Goal: Task Accomplishment & Management: Use online tool/utility

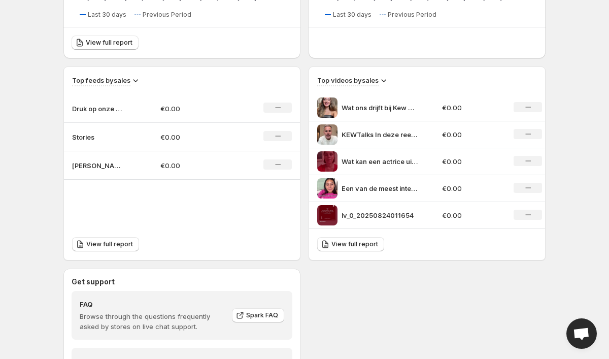
scroll to position [411, 0]
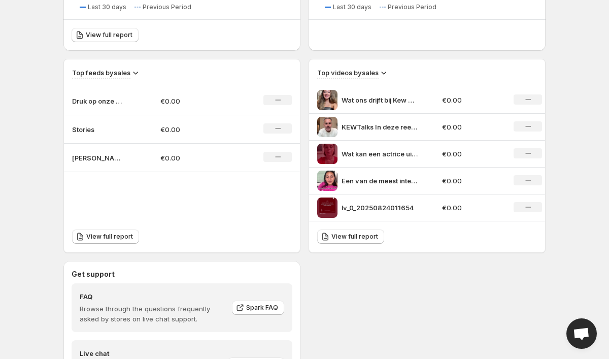
click at [99, 168] on td "[PERSON_NAME]" at bounding box center [108, 158] width 88 height 28
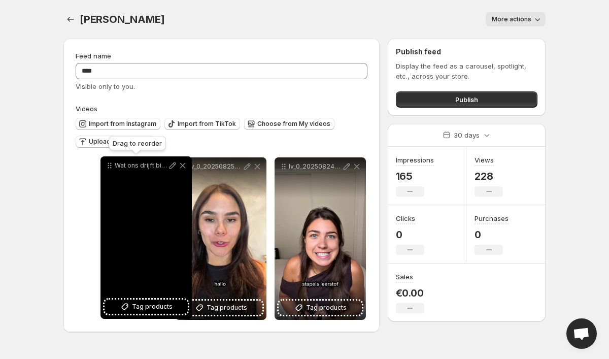
drag, startPoint x: 286, startPoint y: 169, endPoint x: 112, endPoint y: 168, distance: 174.2
click at [112, 168] on icon at bounding box center [110, 165] width 10 height 10
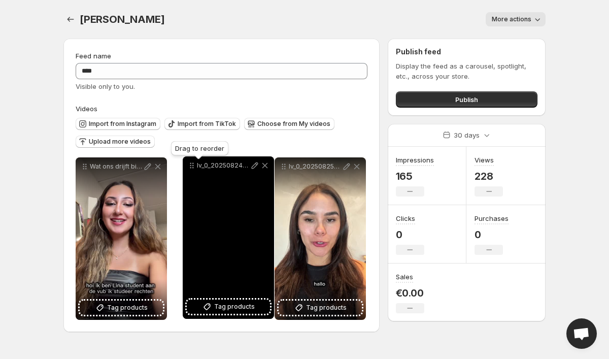
drag, startPoint x: 284, startPoint y: 168, endPoint x: 193, endPoint y: 167, distance: 91.4
click at [192, 167] on icon at bounding box center [192, 165] width 10 height 10
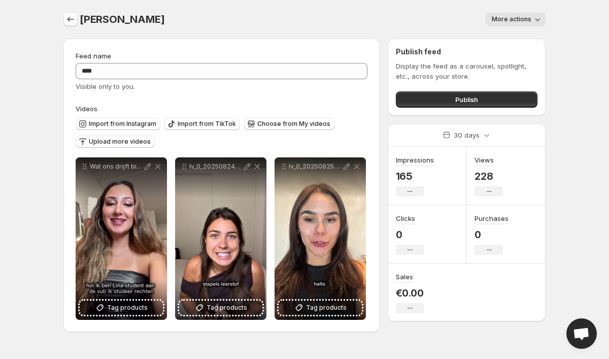
click at [73, 23] on icon "Settings" at bounding box center [71, 19] width 10 height 10
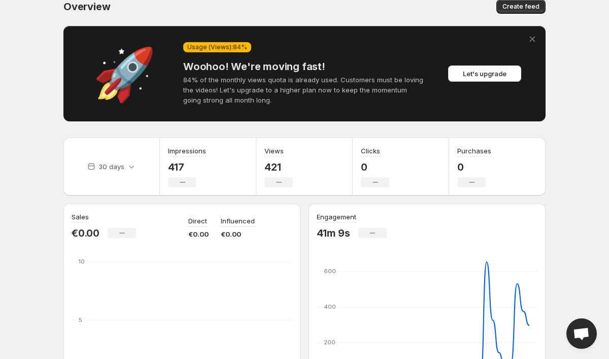
scroll to position [14, 0]
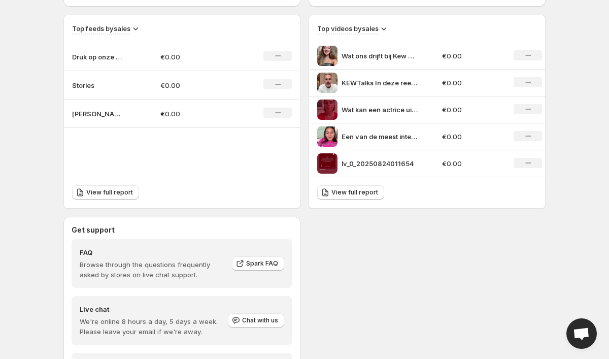
scroll to position [469, 0]
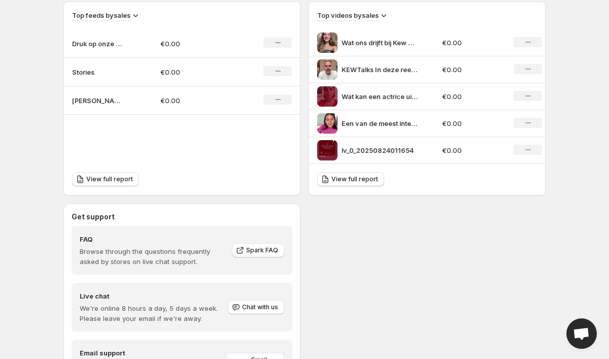
click at [90, 99] on p "[PERSON_NAME]" at bounding box center [97, 100] width 51 height 10
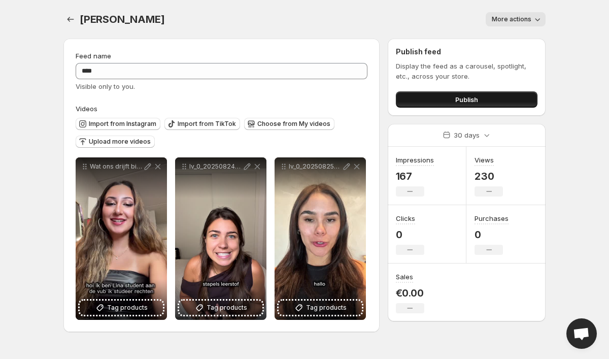
click at [427, 94] on button "Publish" at bounding box center [467, 99] width 142 height 16
click at [431, 100] on button "Publish" at bounding box center [467, 99] width 142 height 16
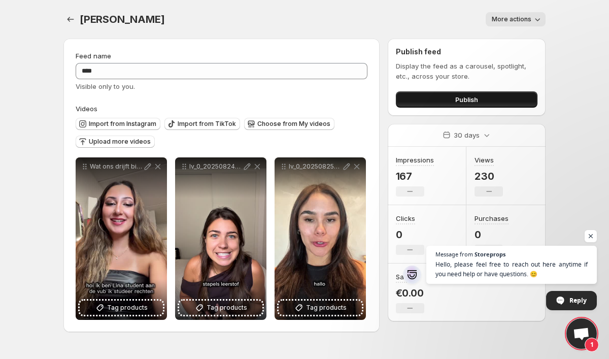
click at [424, 96] on button "Publish" at bounding box center [467, 99] width 142 height 16
click at [521, 21] on span "More actions" at bounding box center [512, 19] width 40 height 8
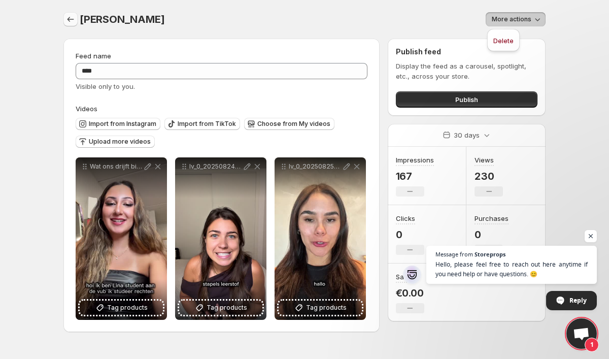
click at [77, 17] on button "Settings" at bounding box center [70, 19] width 14 height 14
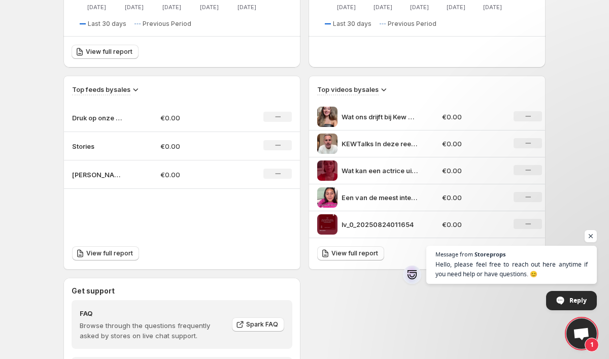
scroll to position [391, 0]
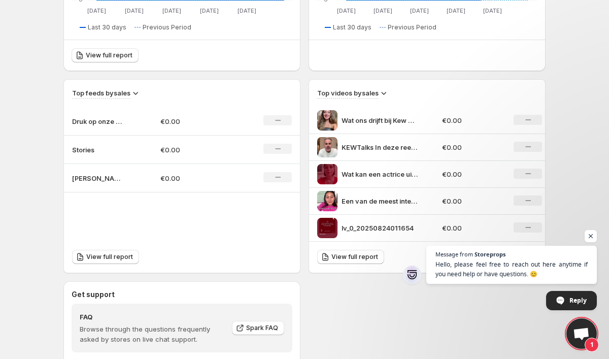
click at [109, 119] on p "Druk op onze Instagram story! @kew_academy" at bounding box center [97, 121] width 51 height 10
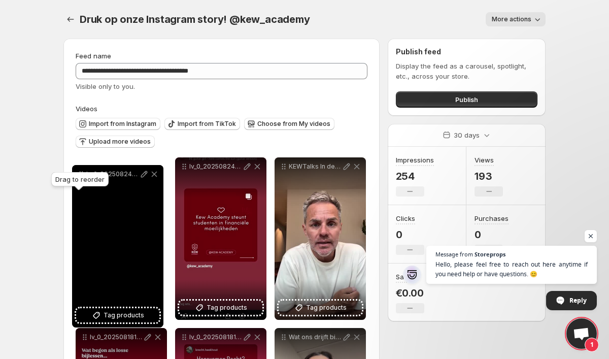
drag, startPoint x: 183, startPoint y: 49, endPoint x: 81, endPoint y: 168, distance: 156.6
click at [82, 169] on icon at bounding box center [81, 174] width 10 height 10
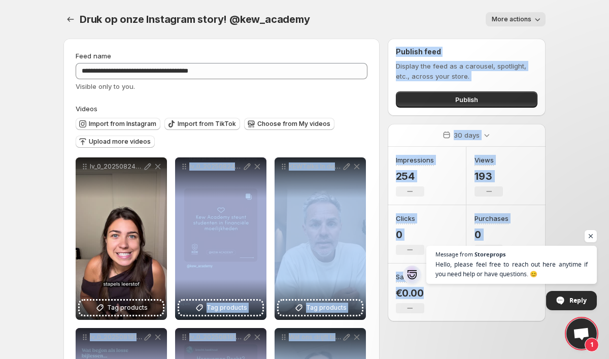
drag, startPoint x: 284, startPoint y: 155, endPoint x: 249, endPoint y: 155, distance: 35.5
click at [352, 140] on div "Import from Instagram Import from TikTok Choose from My videos Upload more vide…" at bounding box center [220, 132] width 296 height 36
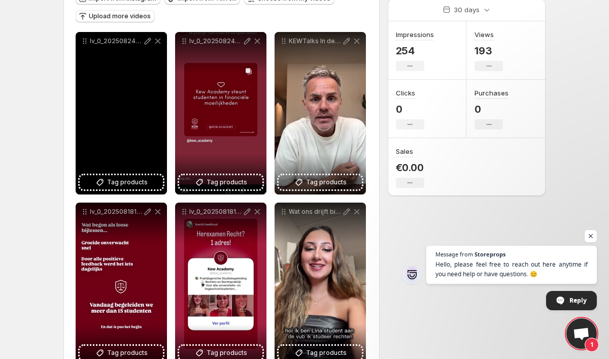
scroll to position [126, 0]
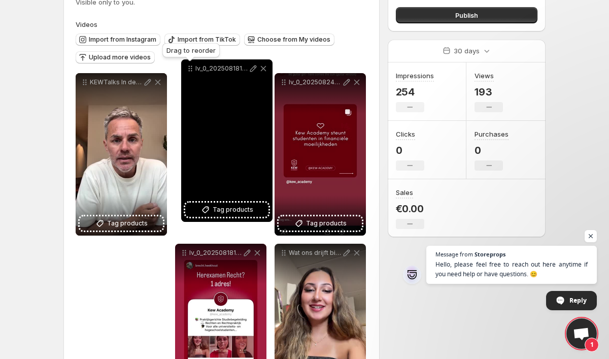
drag, startPoint x: 87, startPoint y: 213, endPoint x: 192, endPoint y: 69, distance: 178.7
click at [192, 69] on icon at bounding box center [190, 68] width 10 height 10
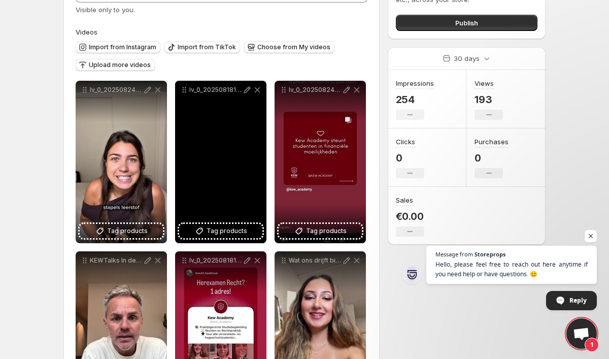
drag, startPoint x: 284, startPoint y: 227, endPoint x: 259, endPoint y: 168, distance: 64.4
click at [259, 168] on div "**********" at bounding box center [222, 333] width 292 height 504
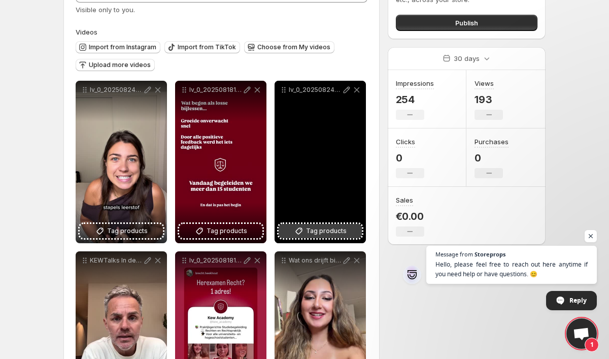
click at [284, 228] on button "Tag products" at bounding box center [320, 231] width 83 height 14
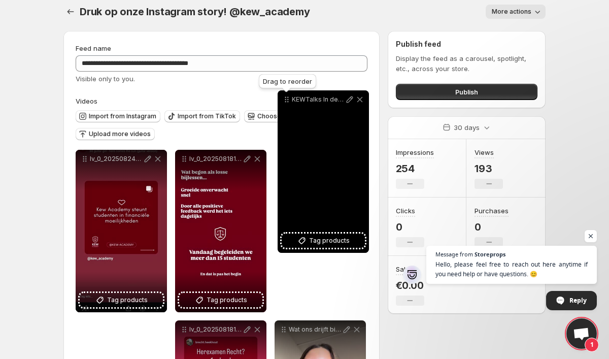
scroll to position [0, 0]
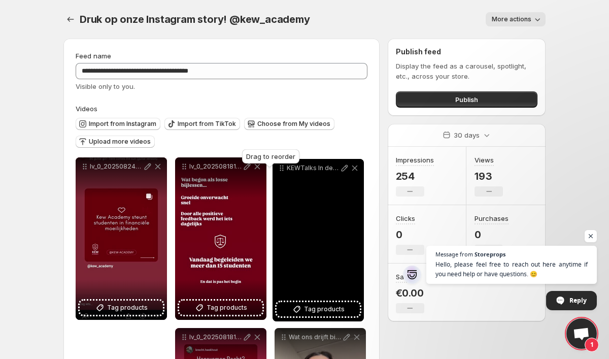
drag, startPoint x: 86, startPoint y: 171, endPoint x: 283, endPoint y: 171, distance: 197.0
click at [283, 171] on icon at bounding box center [283, 171] width 2 height 2
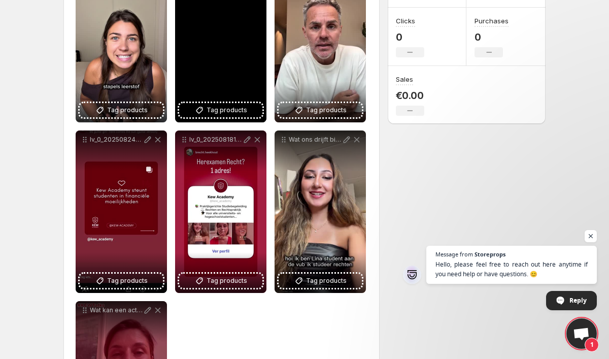
scroll to position [199, 0]
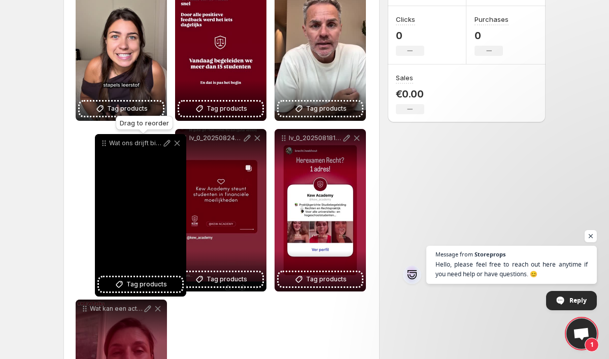
drag, startPoint x: 285, startPoint y: 138, endPoint x: 102, endPoint y: 141, distance: 183.3
click at [105, 143] on icon at bounding box center [106, 144] width 2 height 2
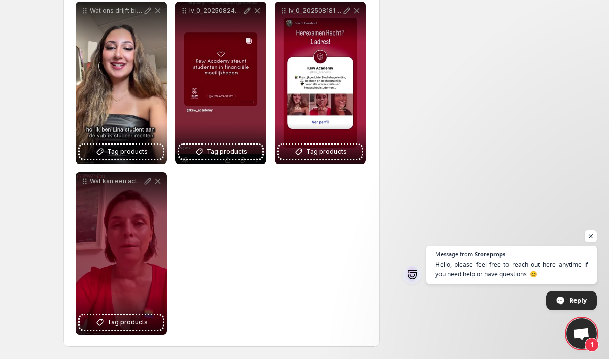
scroll to position [326, 0]
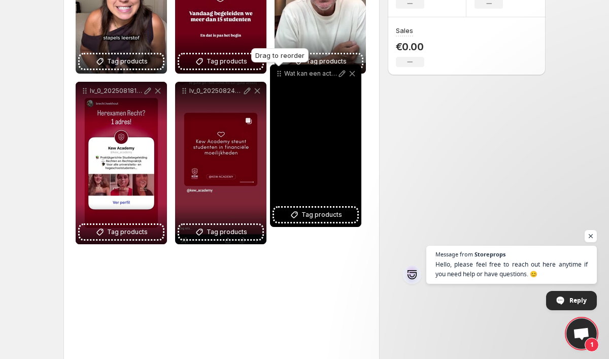
drag, startPoint x: 83, startPoint y: 181, endPoint x: 277, endPoint y: 56, distance: 230.9
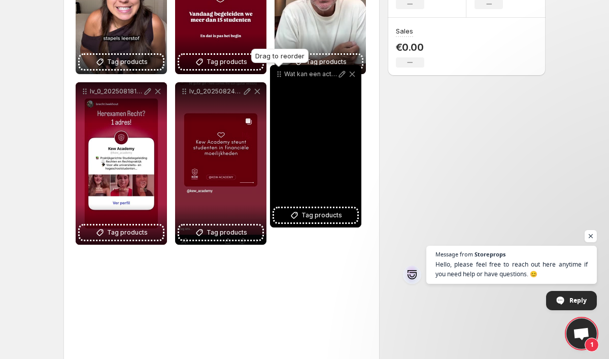
click at [277, 69] on icon at bounding box center [279, 74] width 10 height 10
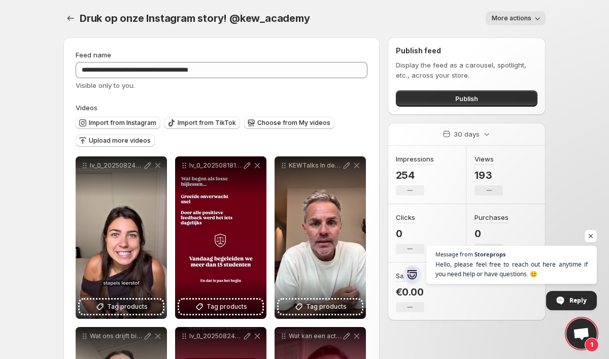
scroll to position [0, 0]
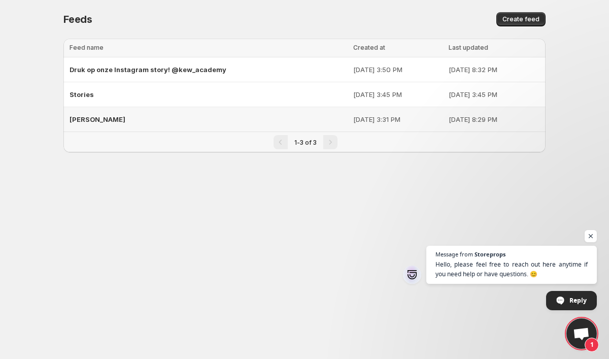
click at [109, 120] on div "[PERSON_NAME]" at bounding box center [209, 119] width 278 height 18
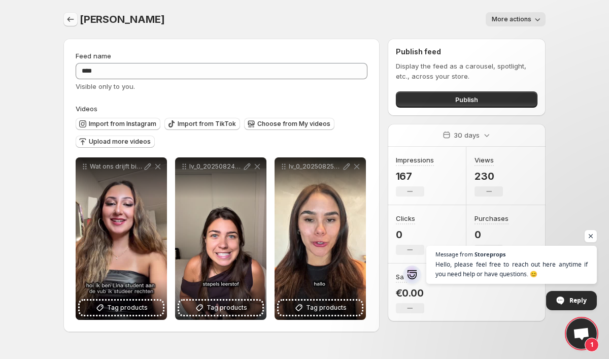
click at [73, 20] on icon "Settings" at bounding box center [71, 19] width 10 height 10
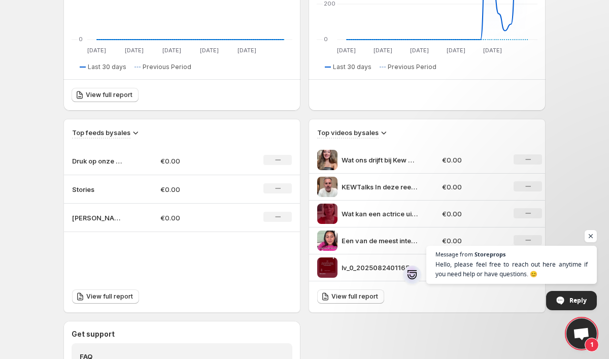
scroll to position [355, 0]
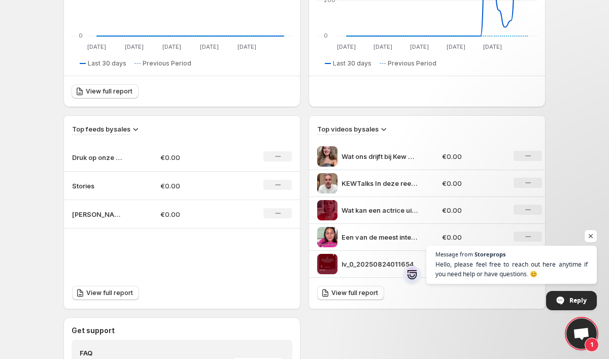
click at [86, 217] on p "[PERSON_NAME]" at bounding box center [97, 214] width 51 height 10
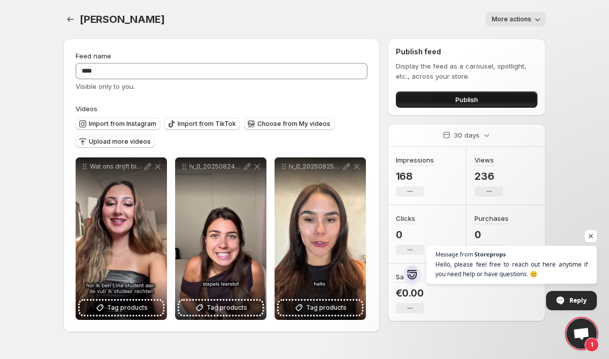
click at [417, 101] on button "Publish" at bounding box center [467, 99] width 142 height 16
click at [428, 106] on button "Publish" at bounding box center [467, 99] width 142 height 16
